Goal: Task Accomplishment & Management: Manage account settings

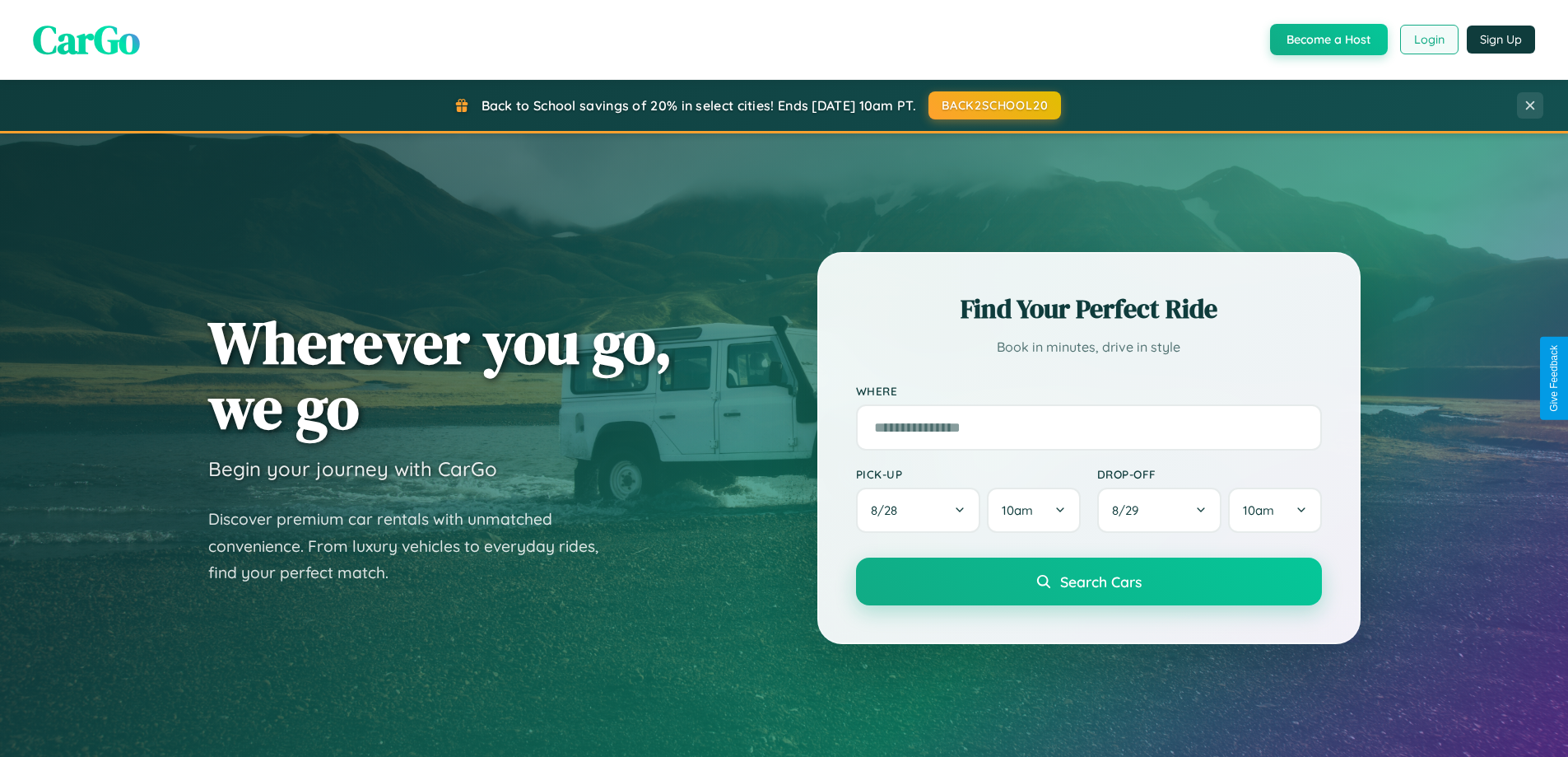
click at [1428, 39] on button "Login" at bounding box center [1429, 39] width 58 height 30
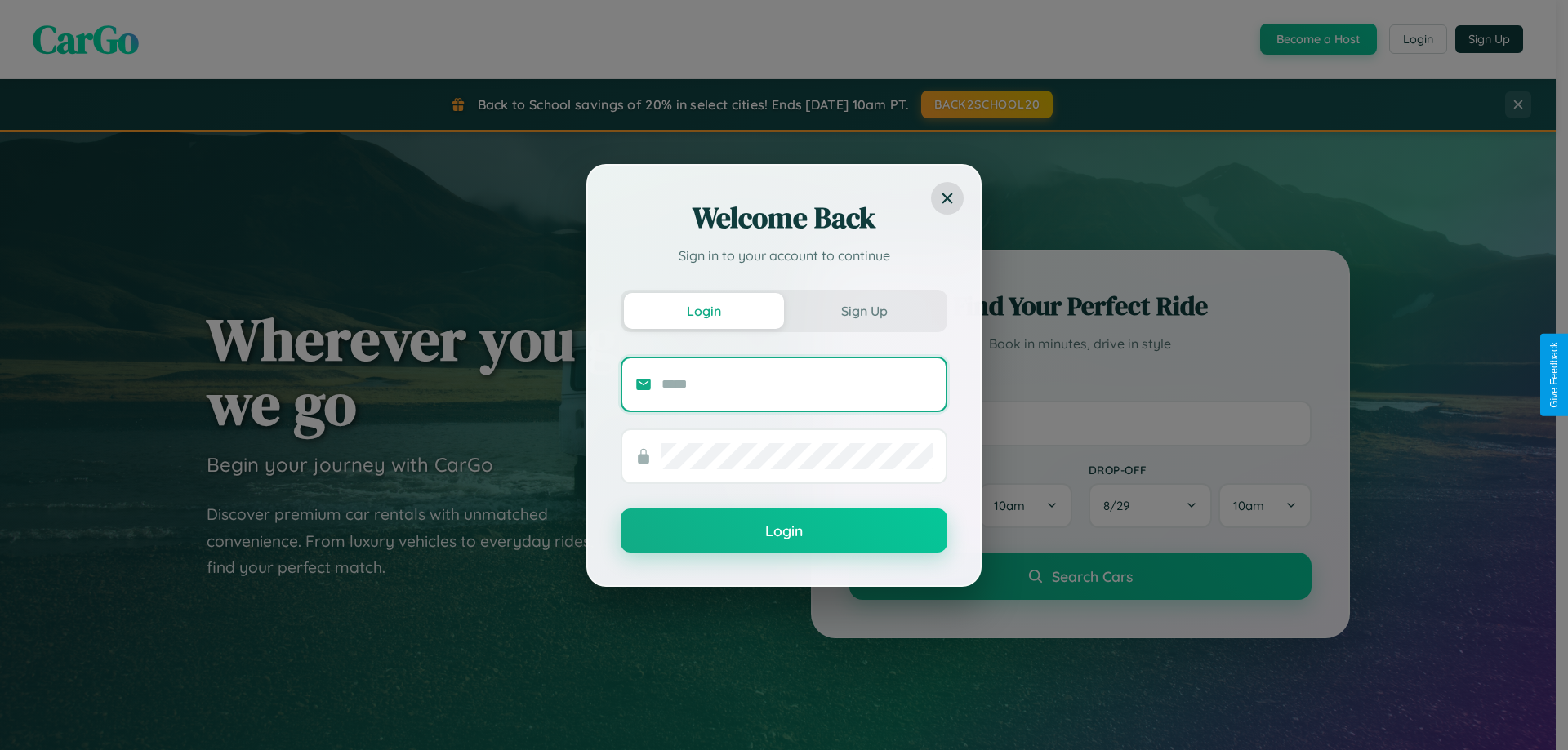
click at [797, 384] on input "text" at bounding box center [796, 384] width 271 height 26
type input "**********"
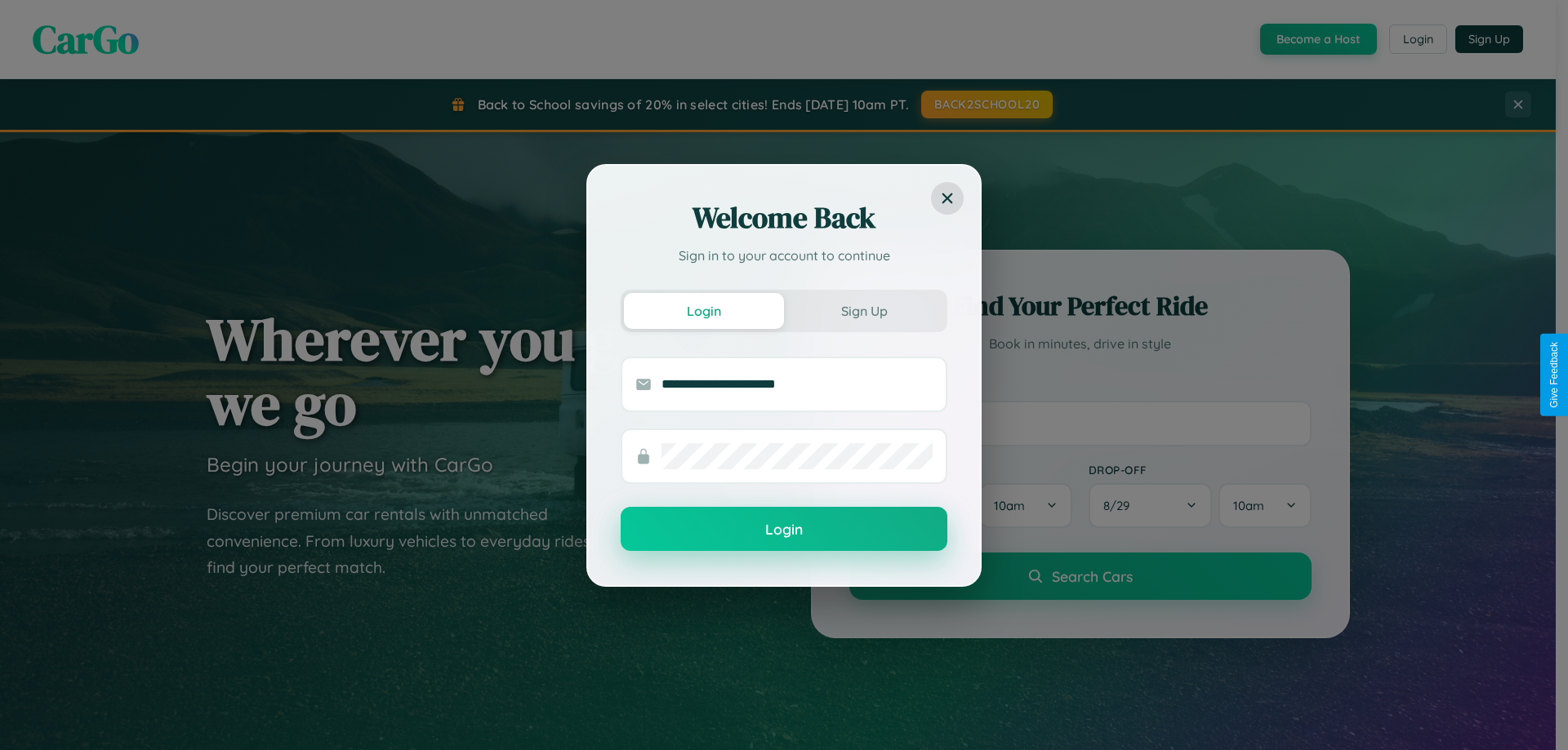
click at [784, 529] on button "Login" at bounding box center [784, 529] width 326 height 44
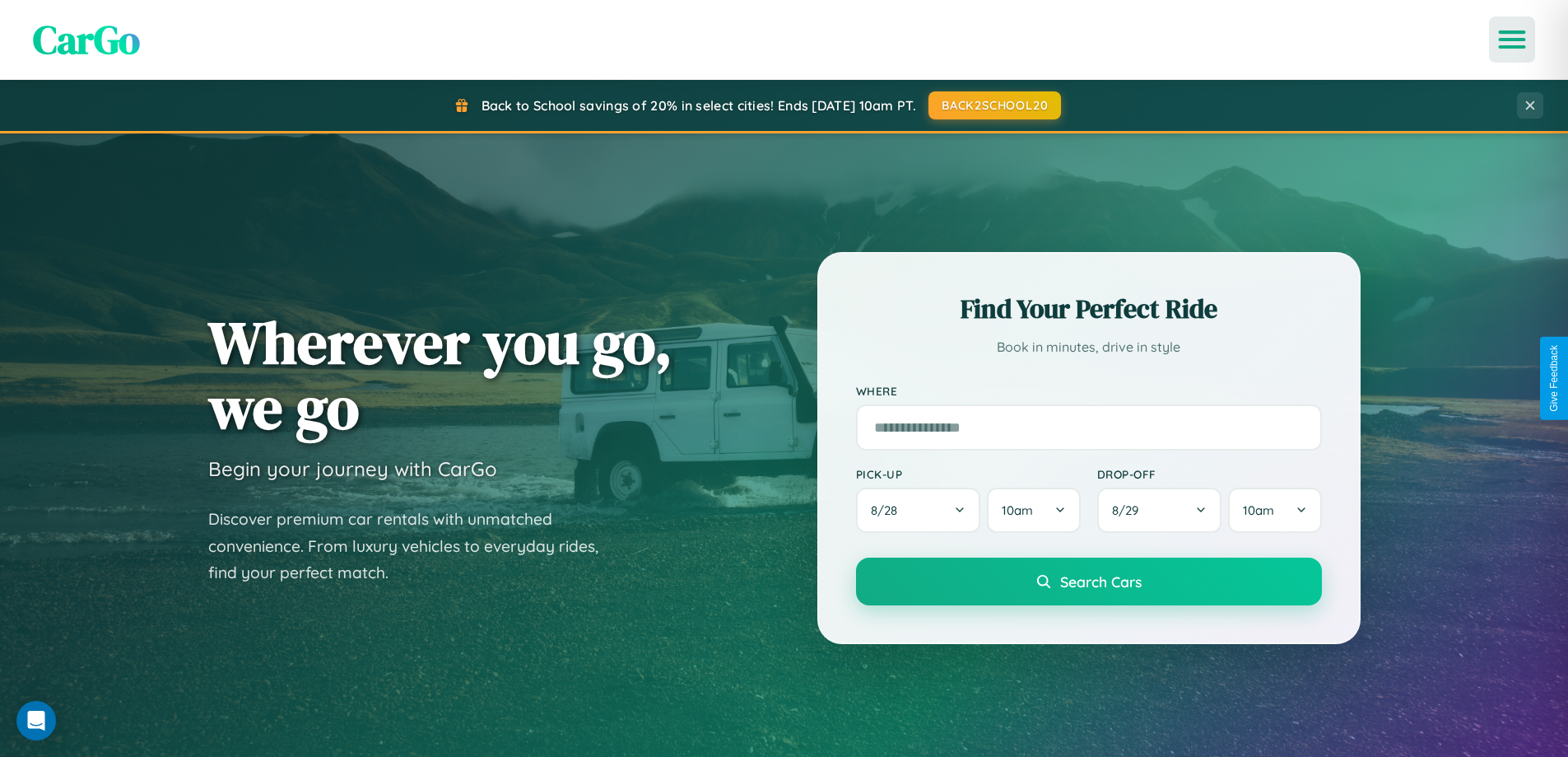
click at [1512, 39] on icon "Open menu" at bounding box center [1512, 39] width 24 height 15
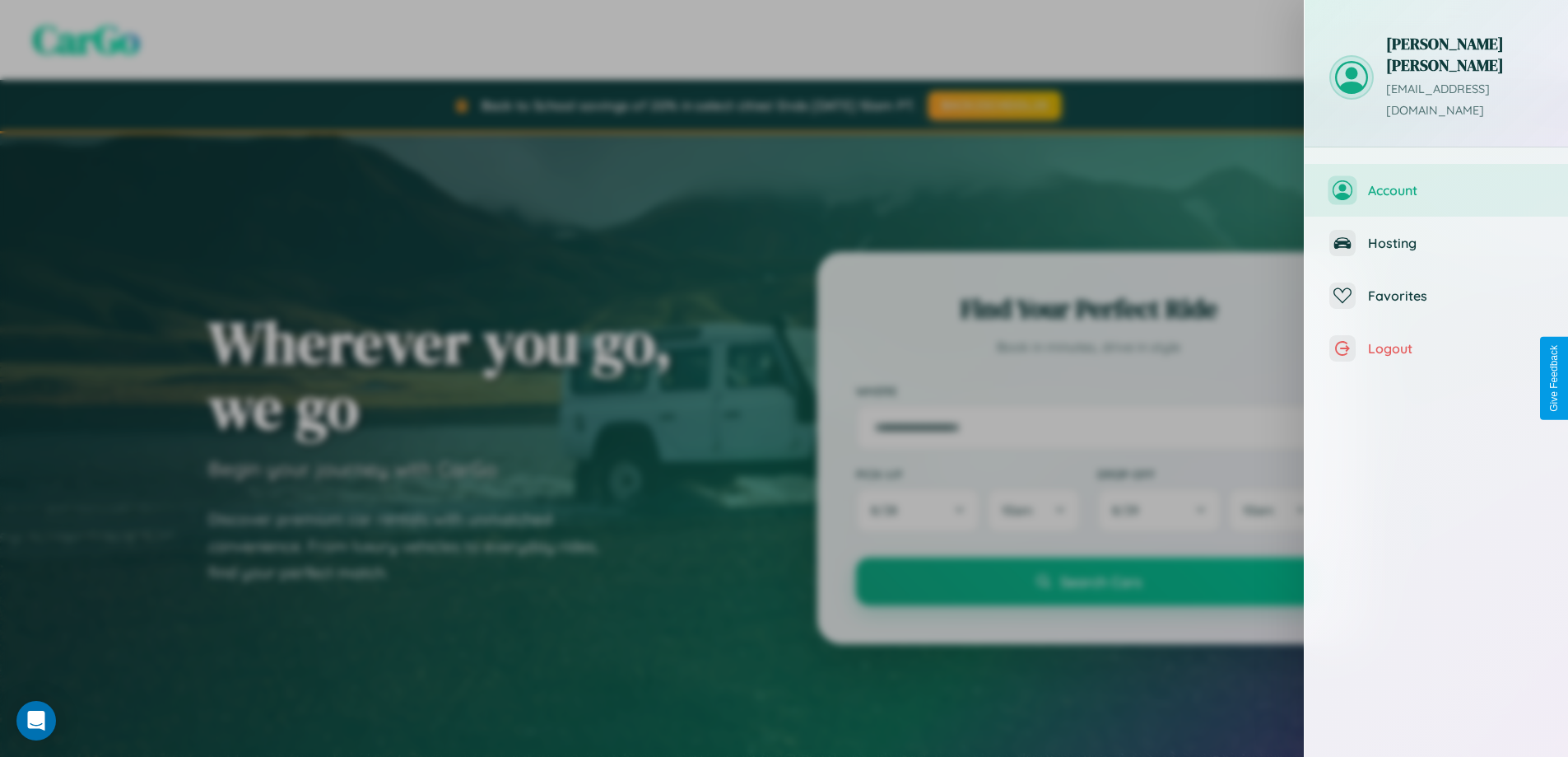
click at [1436, 182] on span "Account" at bounding box center [1456, 189] width 176 height 16
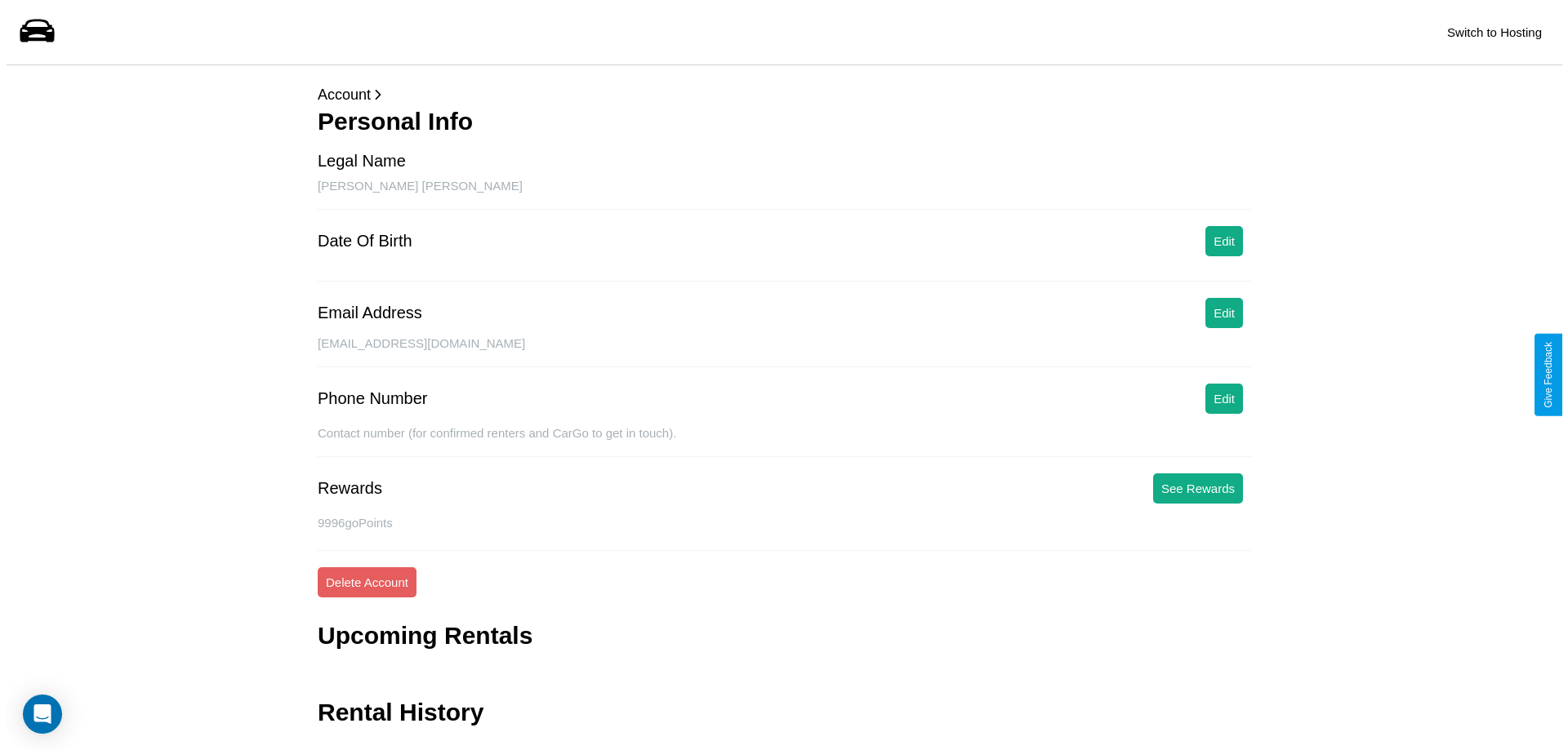
scroll to position [39, 0]
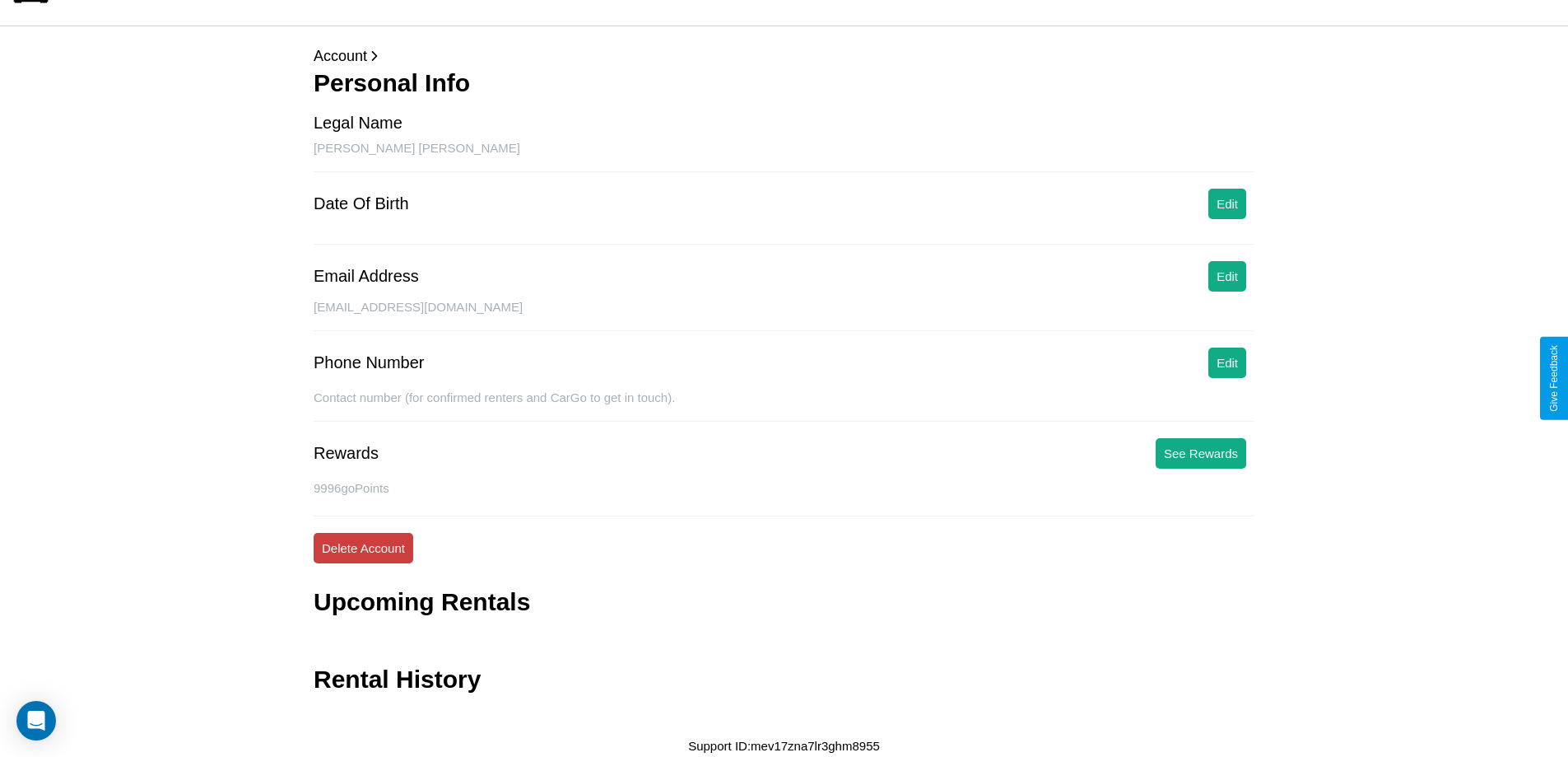
click at [363, 548] on button "Delete Account" at bounding box center [363, 549] width 99 height 31
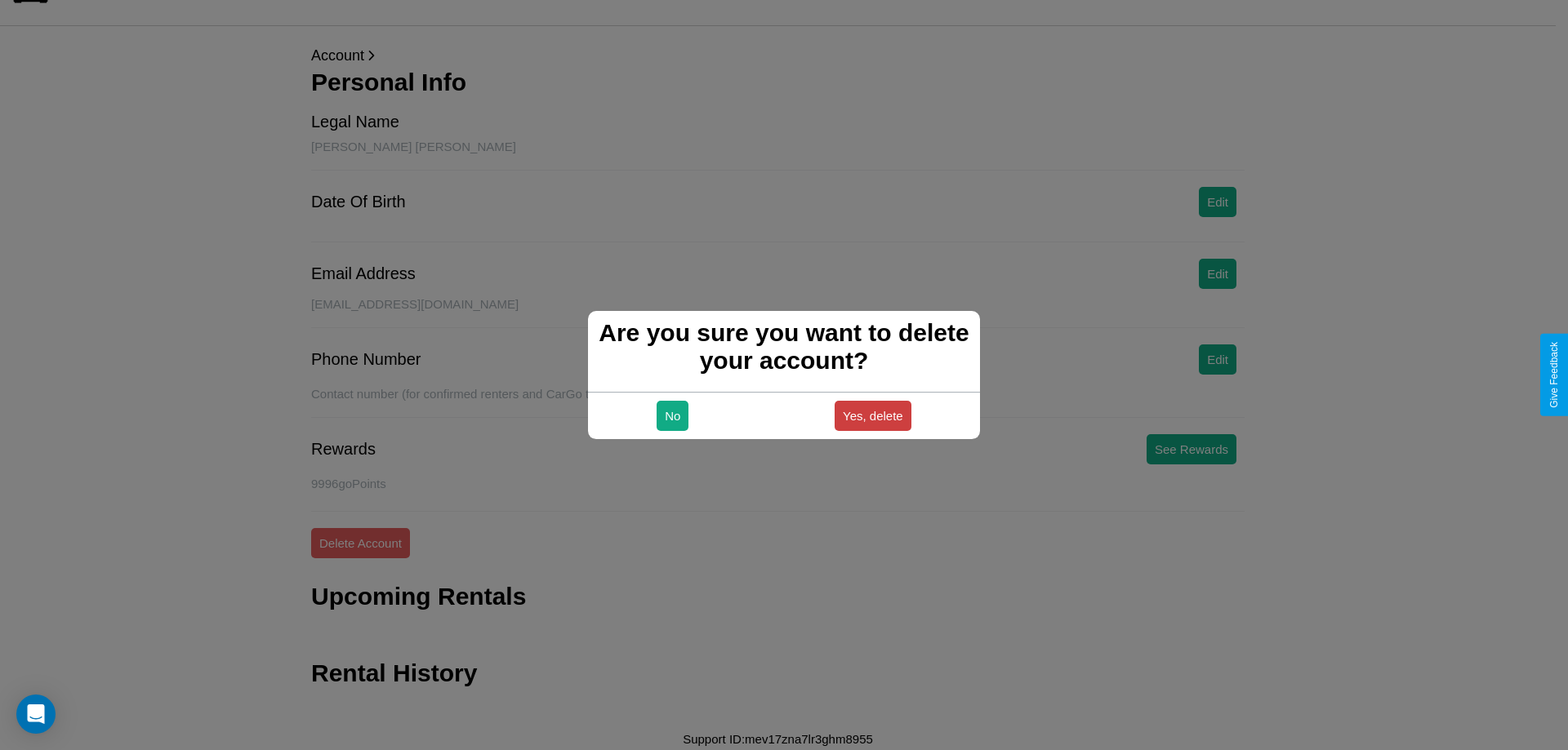
click at [872, 415] on button "Yes, delete" at bounding box center [873, 416] width 76 height 31
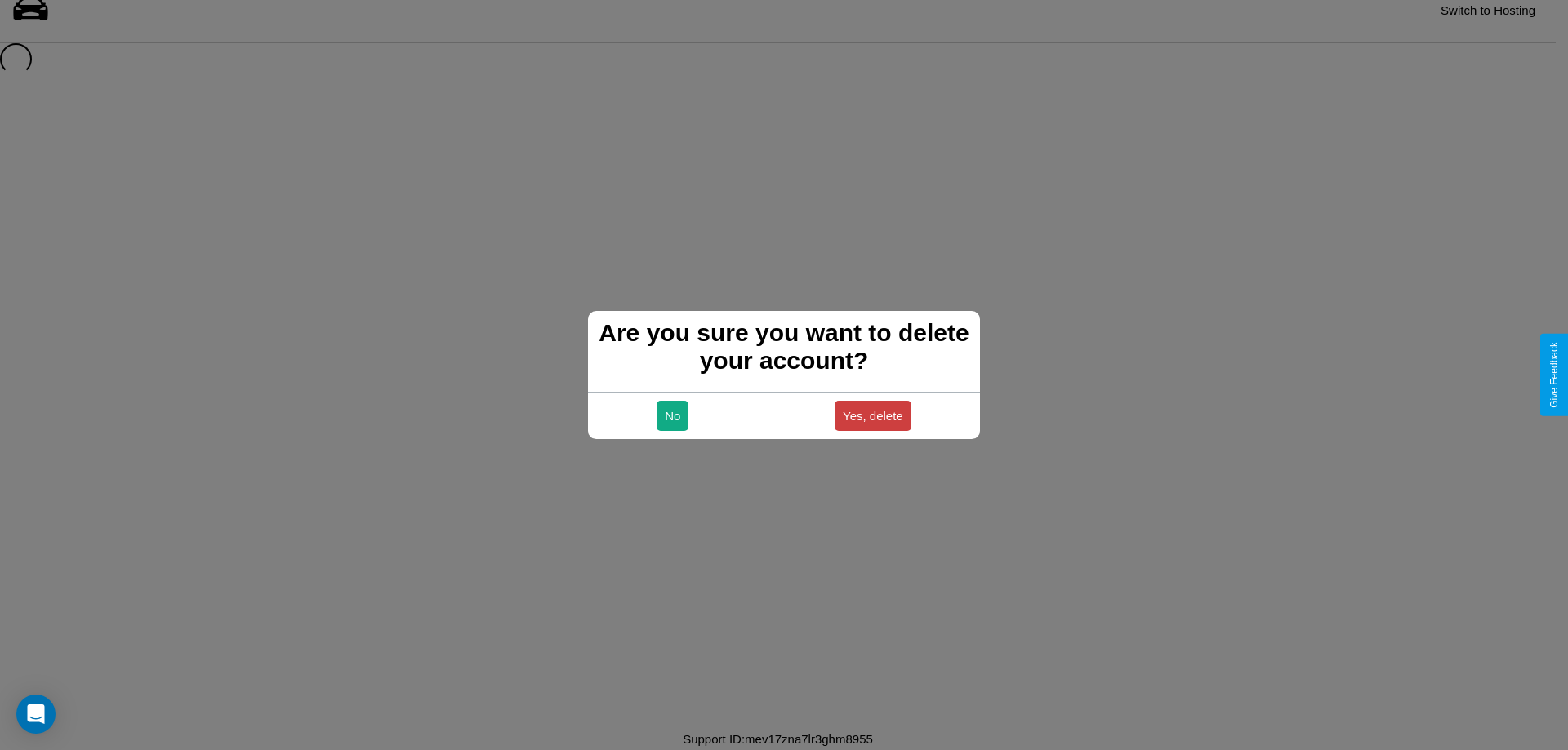
scroll to position [22, 0]
